Goal: Check status: Check status

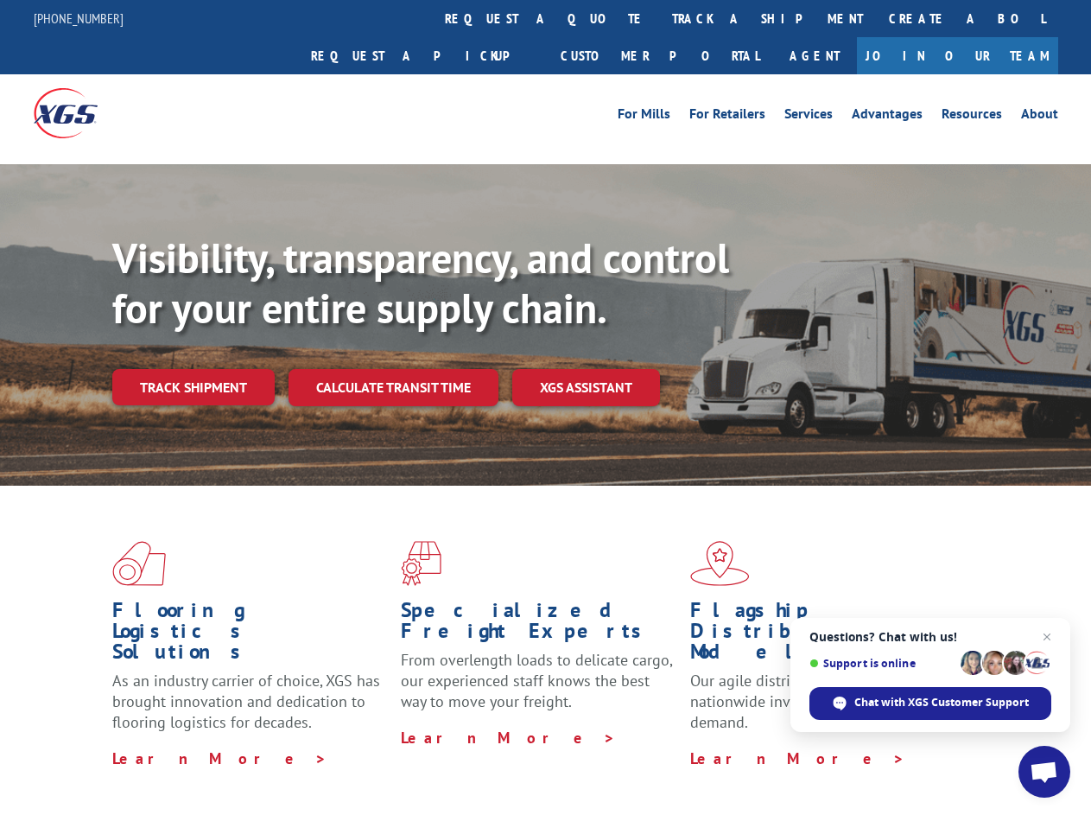
click at [545, 407] on div "Visibility, transparency, and control for your entire supply chain. Track shipm…" at bounding box center [601, 353] width 979 height 241
click at [659, 18] on link "track a shipment" at bounding box center [767, 18] width 217 height 37
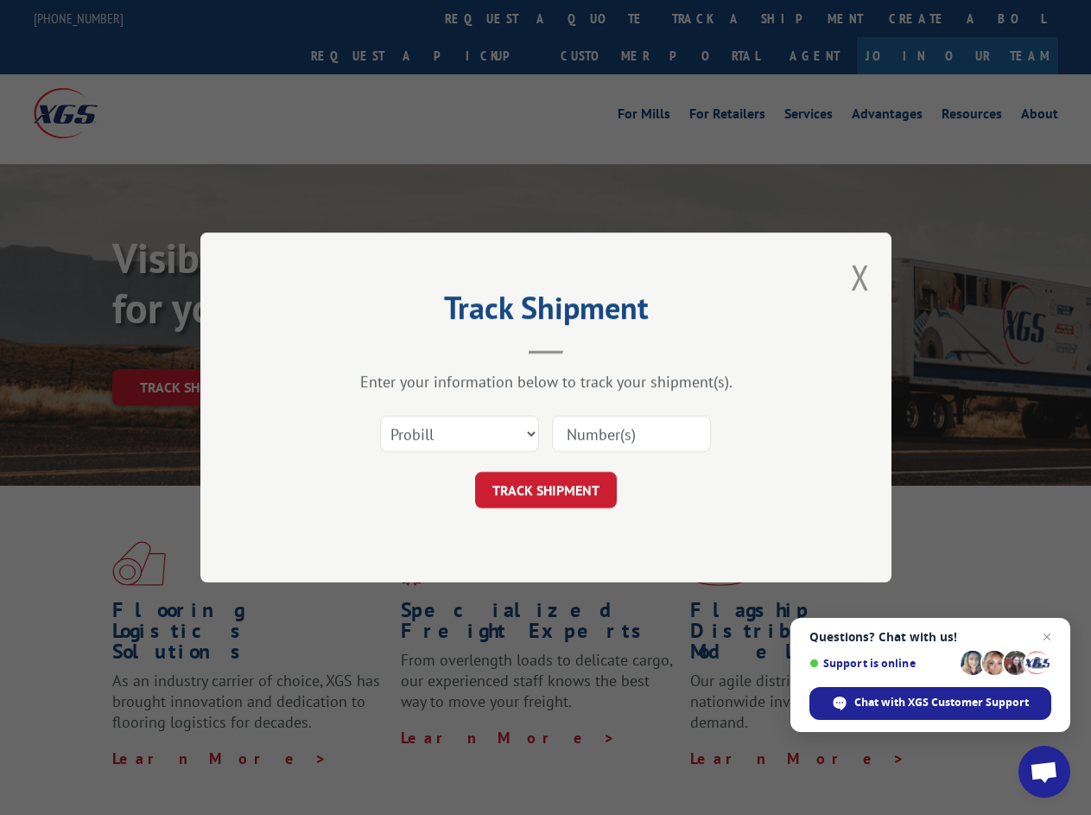
click at [603, 18] on div "Track Shipment Enter your information below to track your shipment(s). Select c…" at bounding box center [545, 407] width 1091 height 815
click at [711, 18] on div "Track Shipment Enter your information below to track your shipment(s). Select c…" at bounding box center [545, 407] width 1091 height 815
click at [193, 349] on div "Track Shipment Enter your information below to track your shipment(s). Select c…" at bounding box center [545, 407] width 1091 height 815
click at [392, 349] on header "Track Shipment" at bounding box center [546, 324] width 518 height 59
click at [587, 349] on header "Track Shipment" at bounding box center [546, 324] width 518 height 59
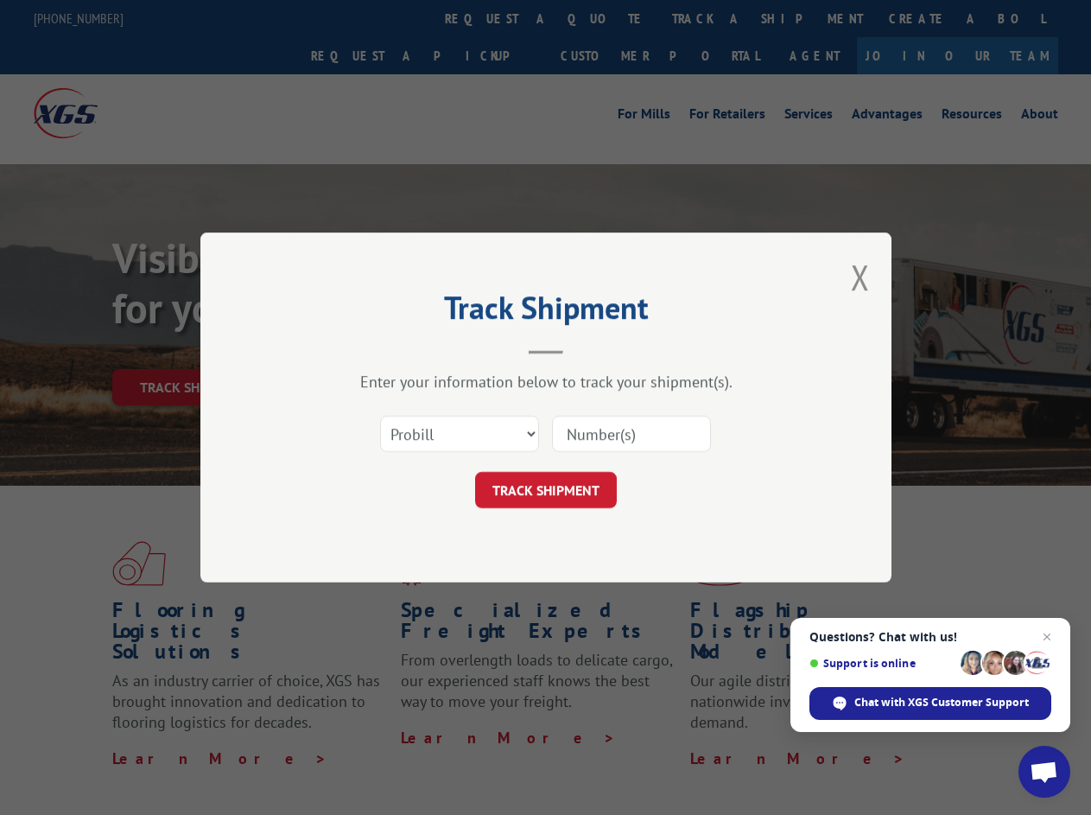
click at [1044, 771] on span "Open chat" at bounding box center [1044, 773] width 29 height 24
